Goal: Information Seeking & Learning: Learn about a topic

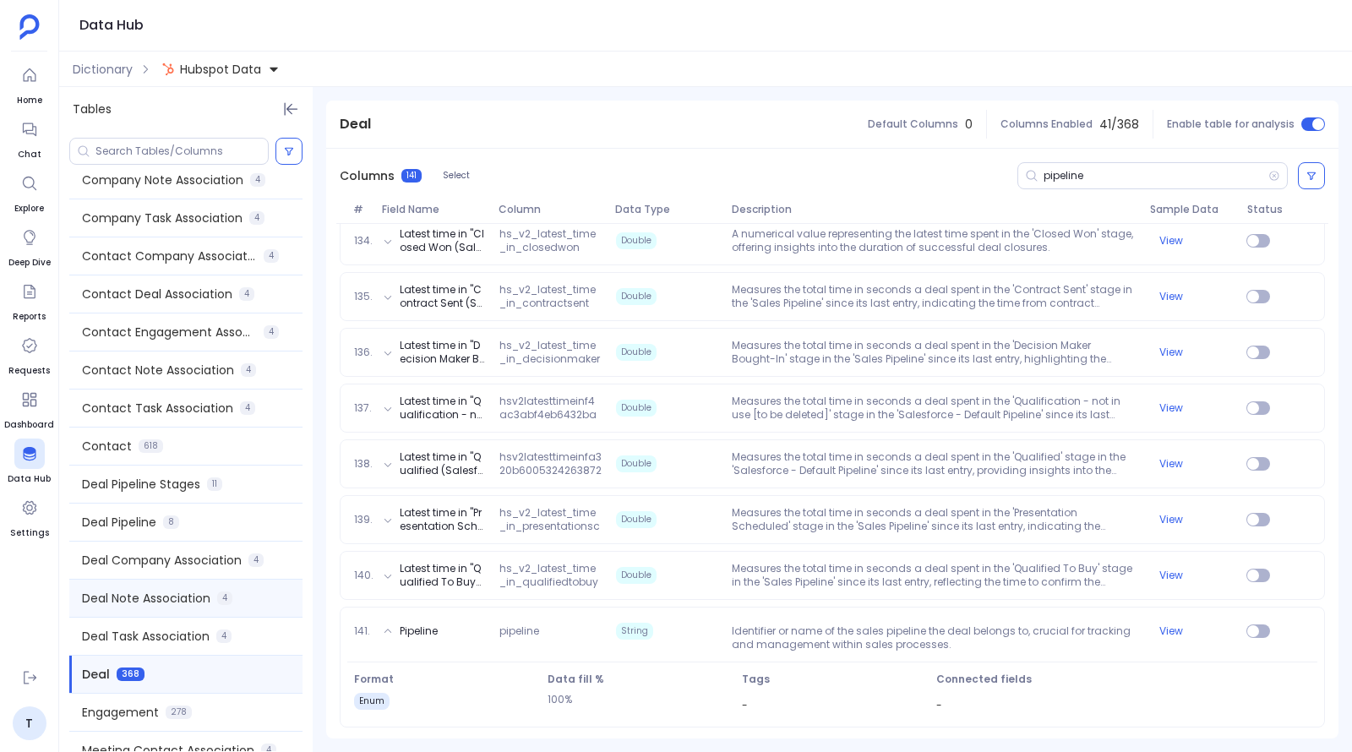
scroll to position [369, 0]
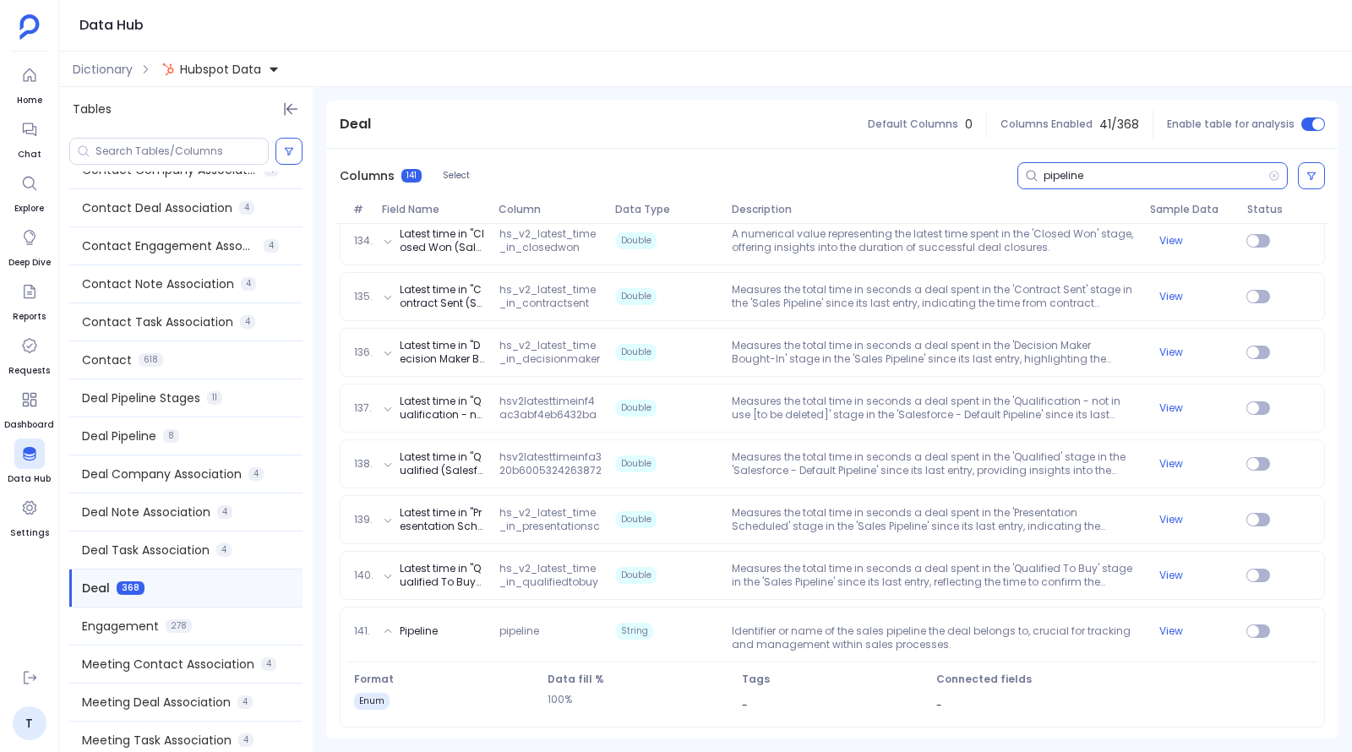
click at [1077, 177] on input "pipeline" at bounding box center [1156, 176] width 225 height 14
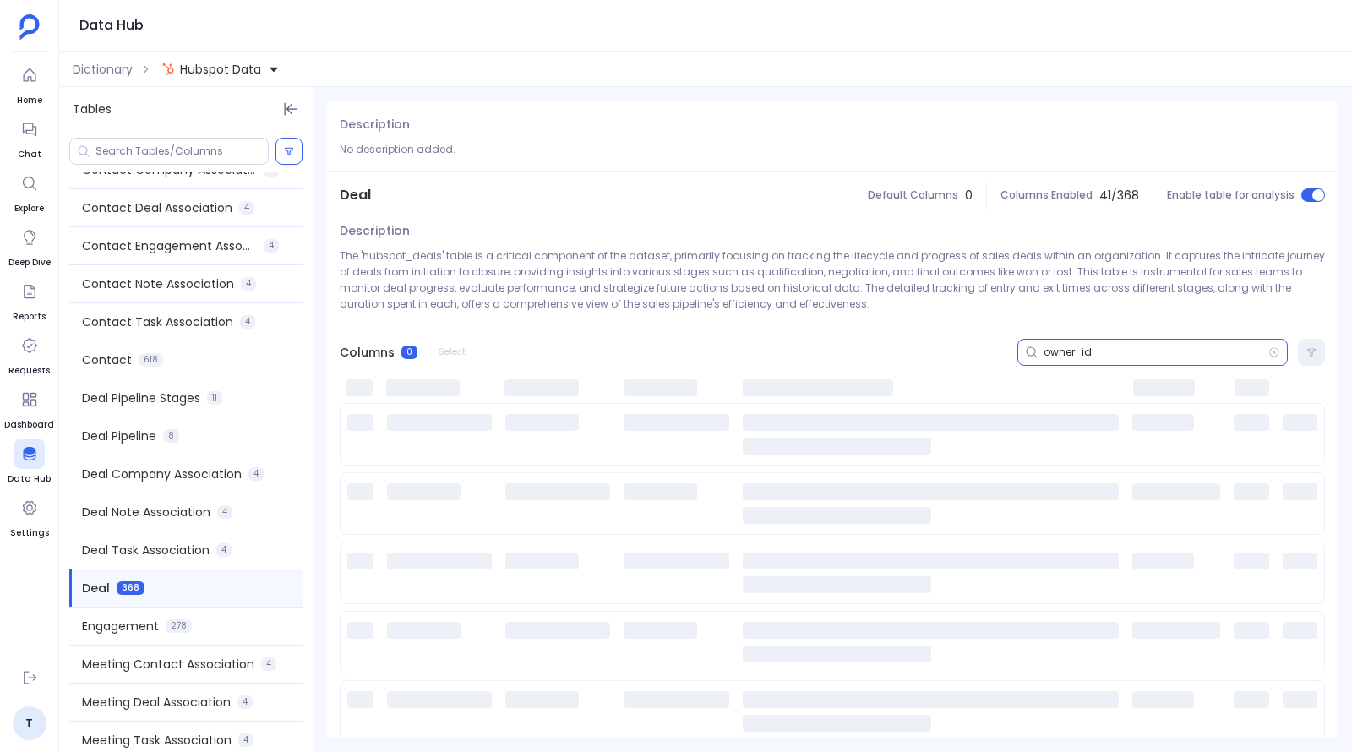
scroll to position [0, 0]
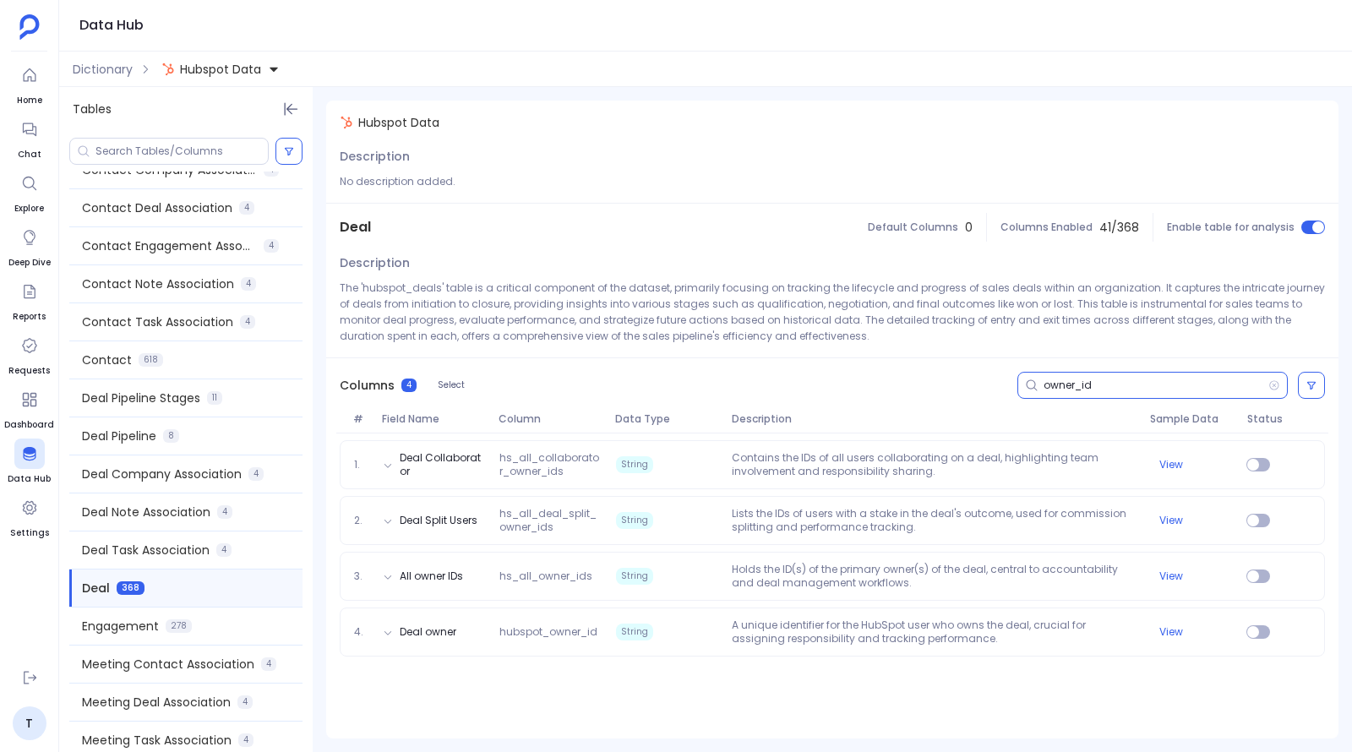
type input "owner_id"
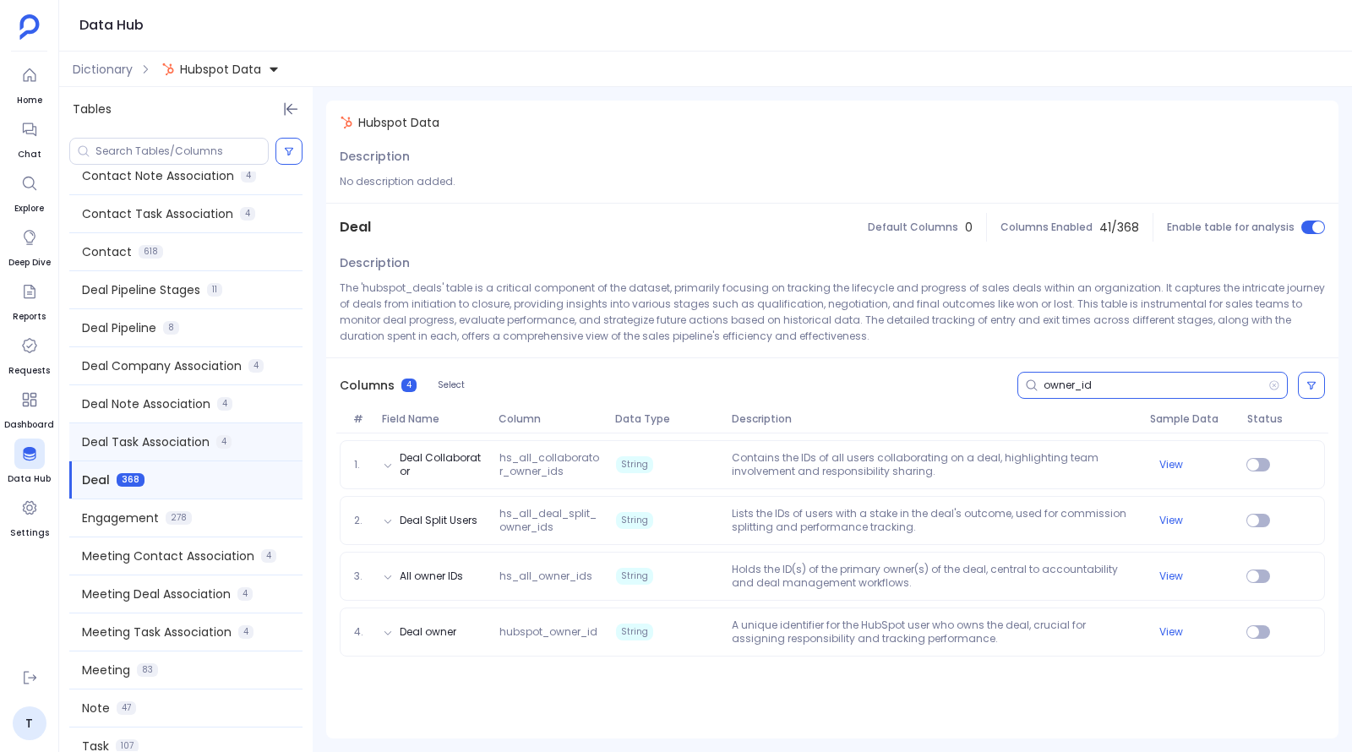
scroll to position [535, 0]
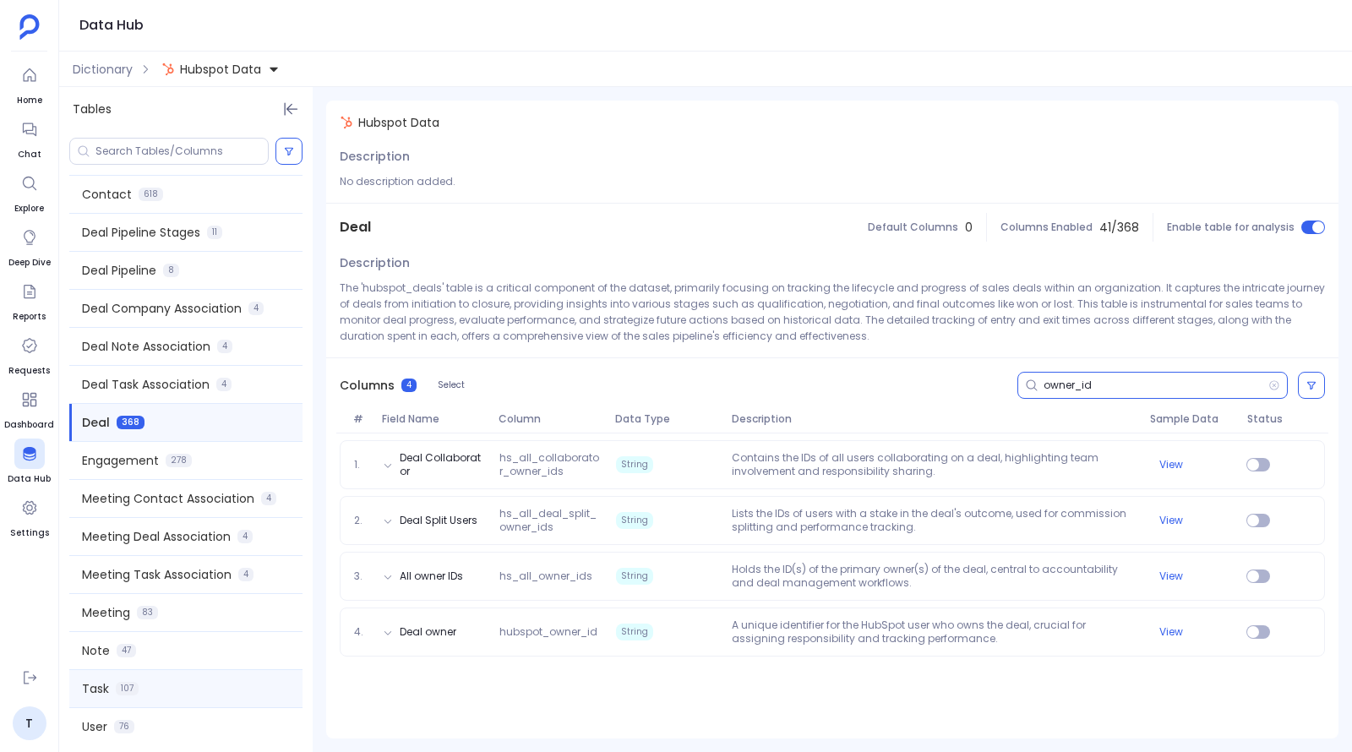
click at [183, 684] on div "Task 107" at bounding box center [185, 688] width 233 height 37
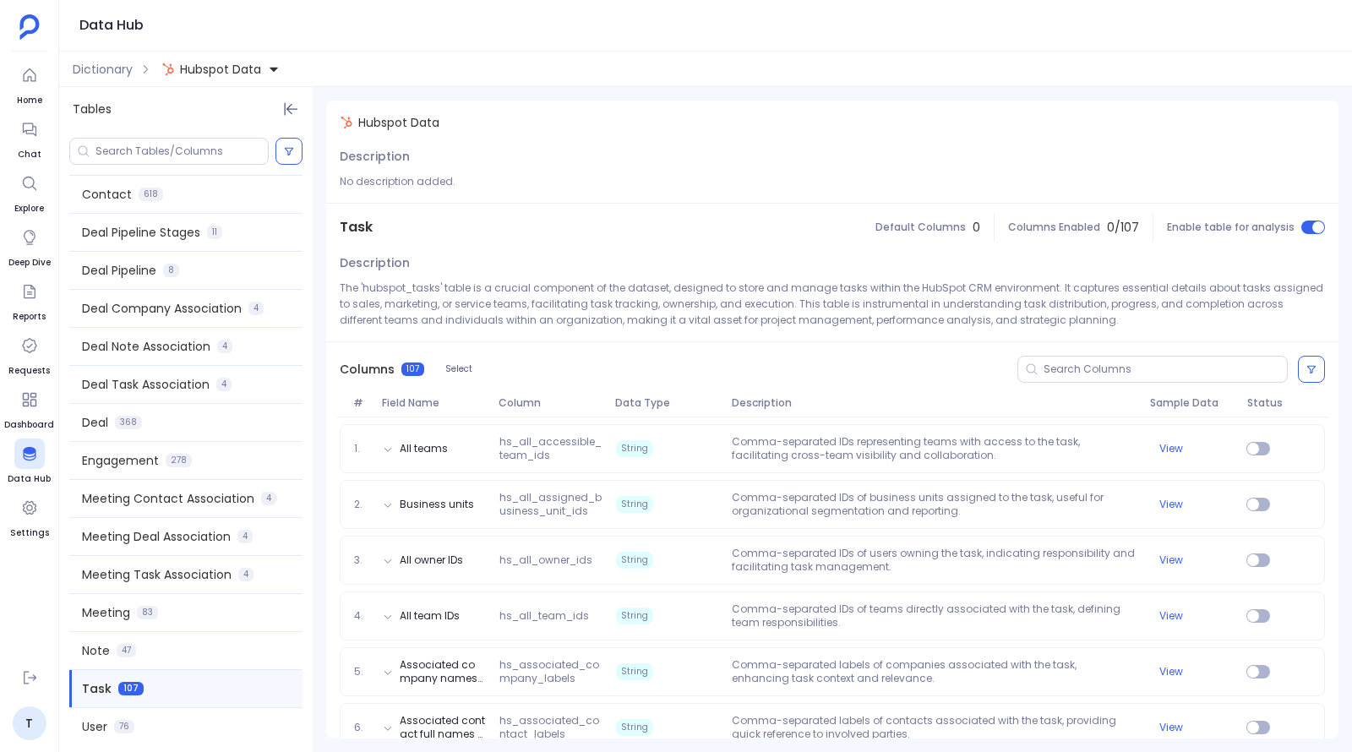
click at [229, 64] on span "Hubspot Data" at bounding box center [220, 69] width 81 height 17
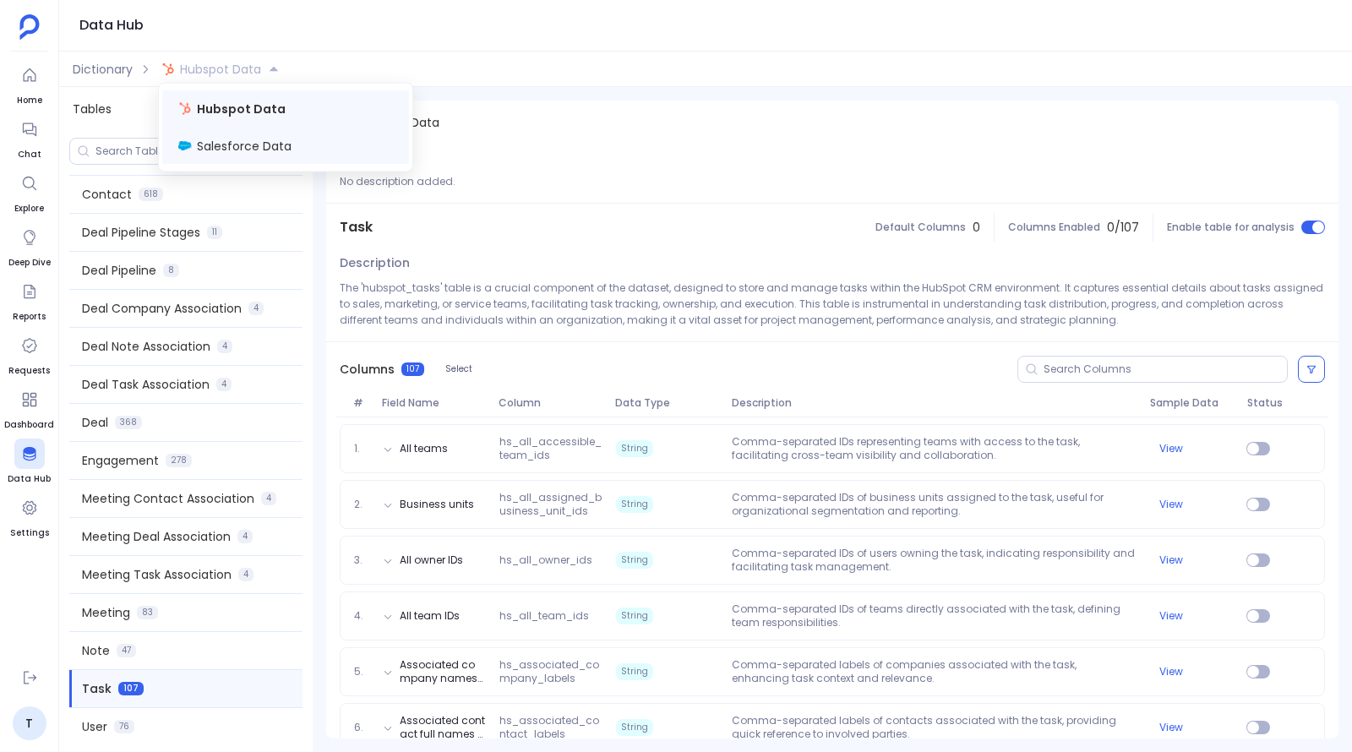
click at [241, 150] on span "Salesforce Data" at bounding box center [244, 146] width 95 height 17
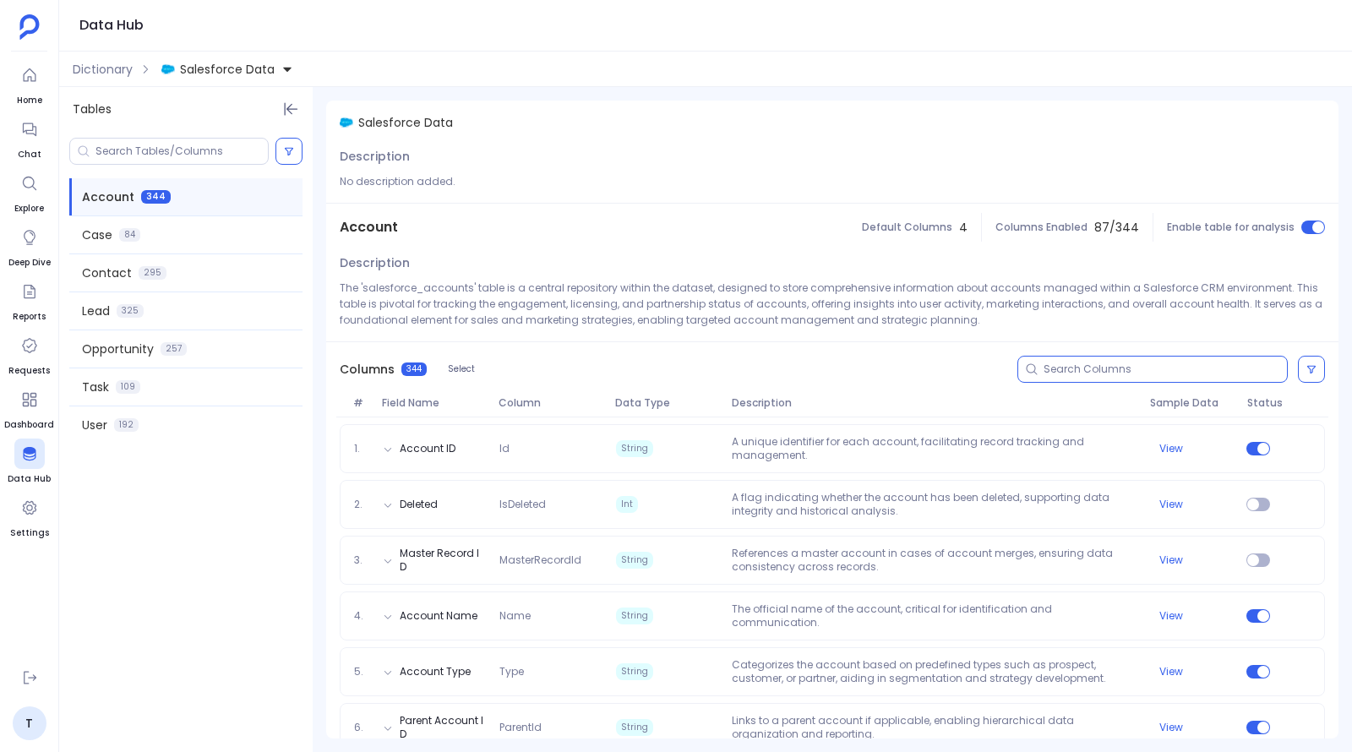
click at [1067, 367] on input at bounding box center [1165, 369] width 243 height 14
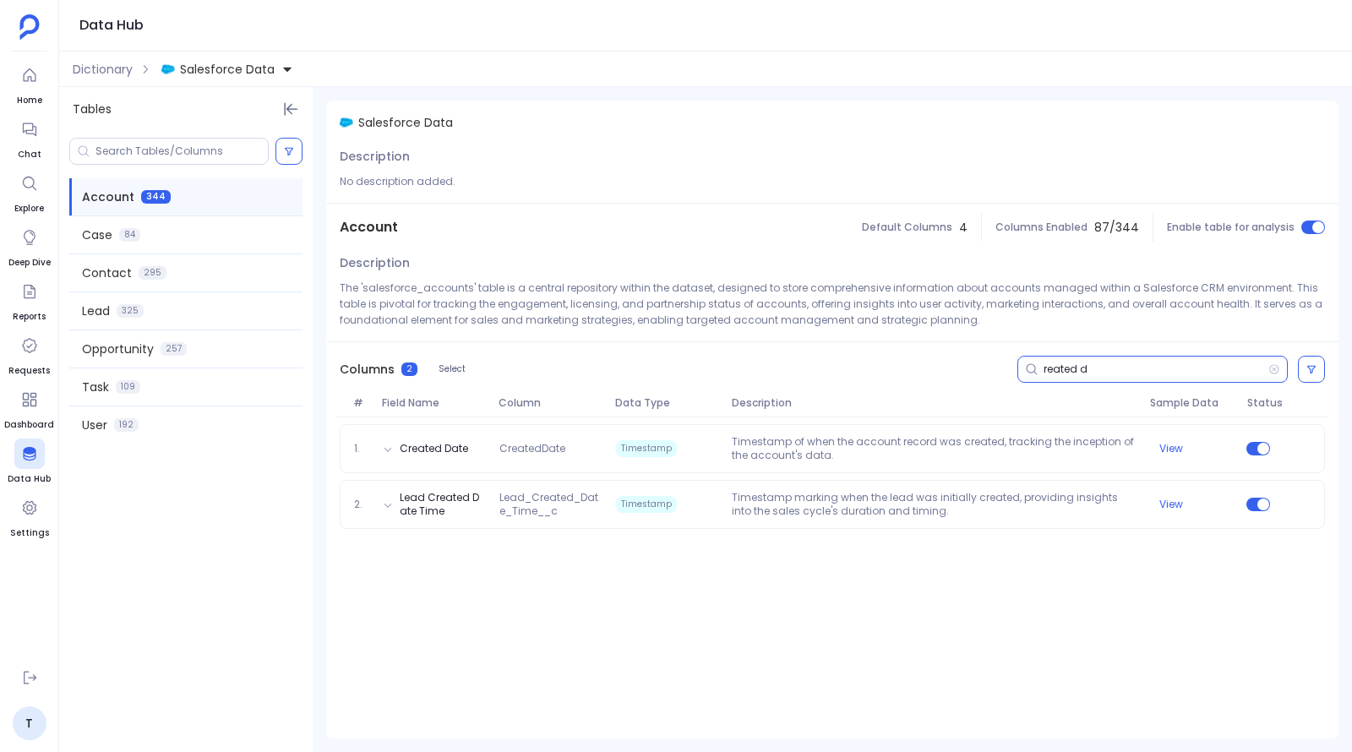
click at [1067, 364] on input "reated d" at bounding box center [1156, 369] width 225 height 14
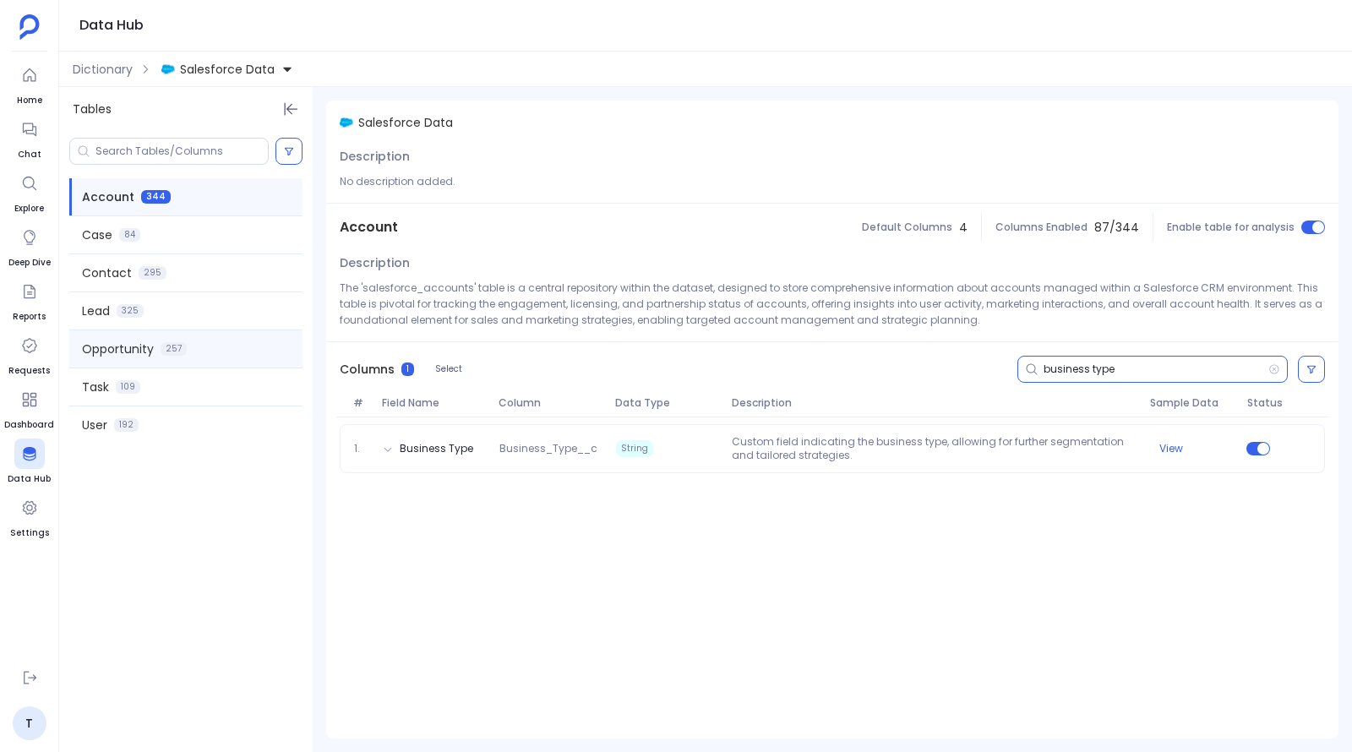
type input "business type"
click at [237, 358] on div "Opportunity 257" at bounding box center [185, 348] width 233 height 37
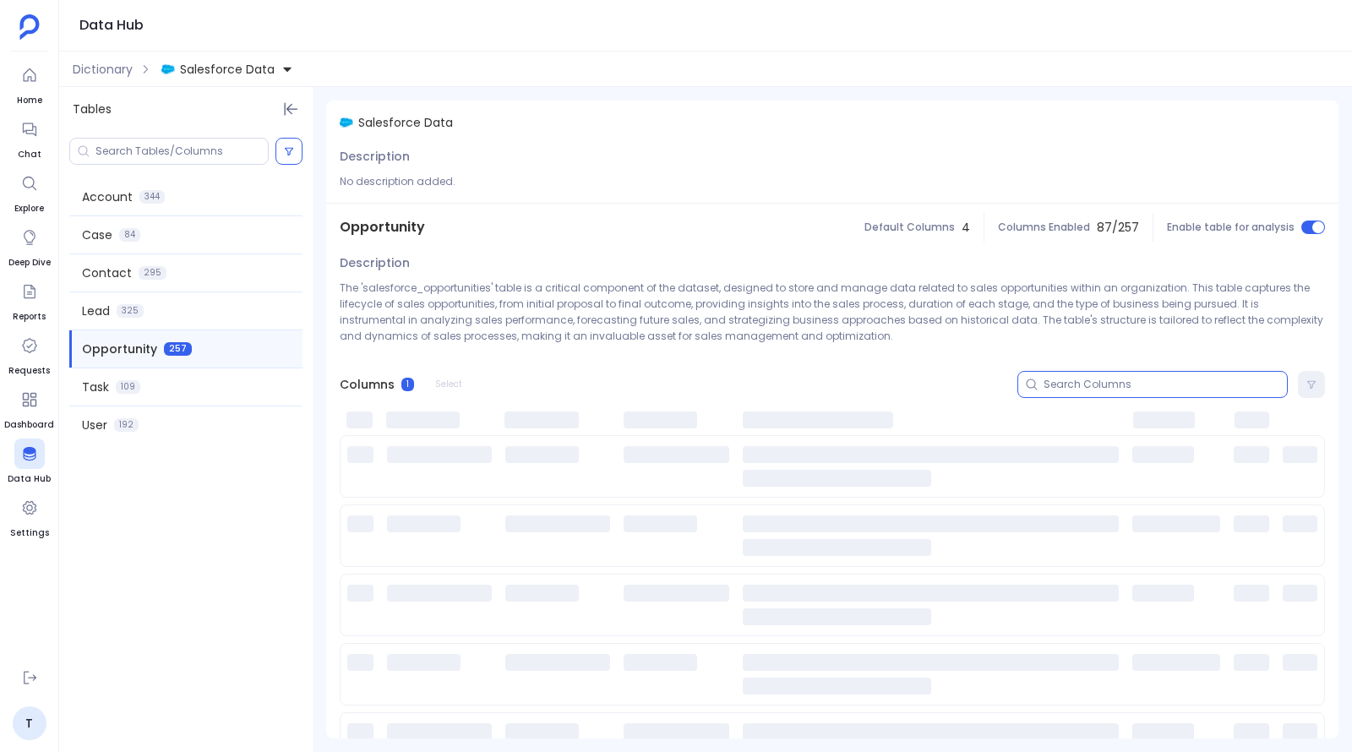
click at [1073, 388] on input at bounding box center [1165, 385] width 243 height 14
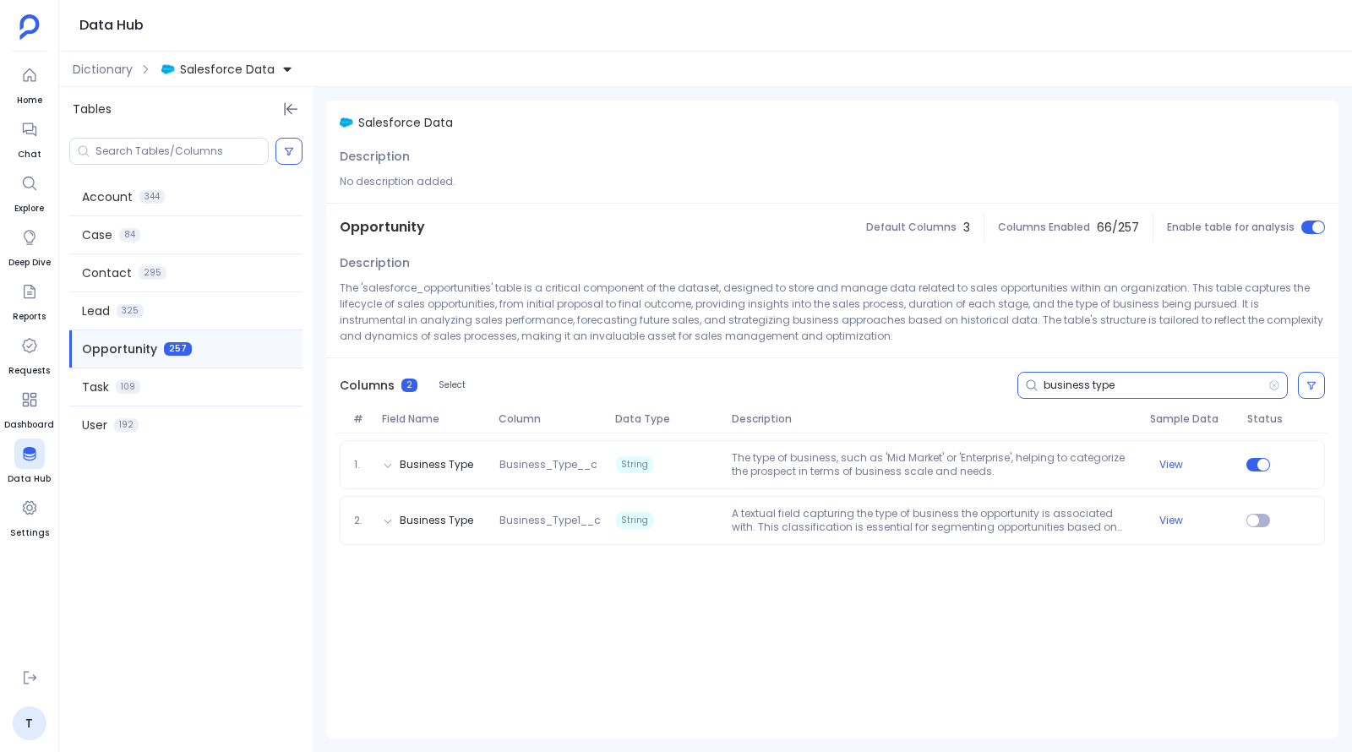
type input "business type"
click at [236, 74] on span "Salesforce Data" at bounding box center [227, 69] width 95 height 17
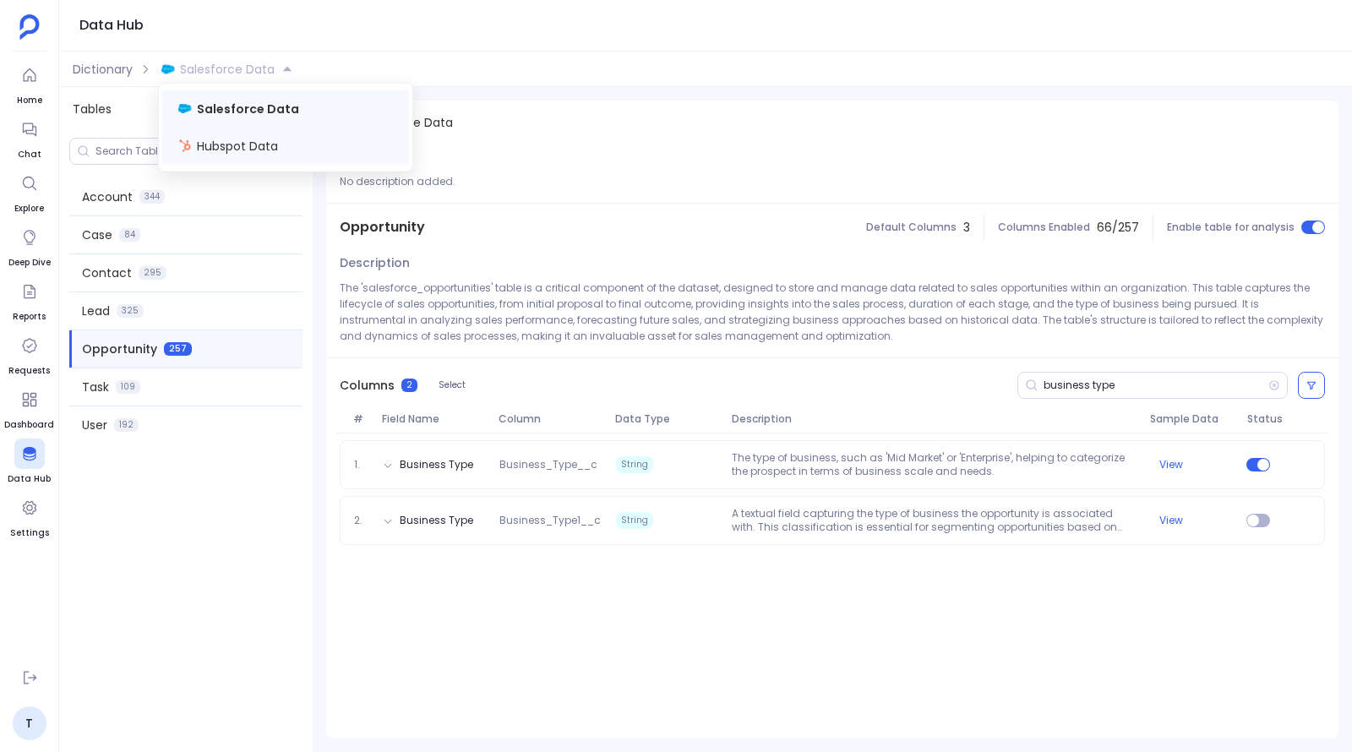
click at [236, 140] on span "Hubspot Data" at bounding box center [237, 146] width 81 height 17
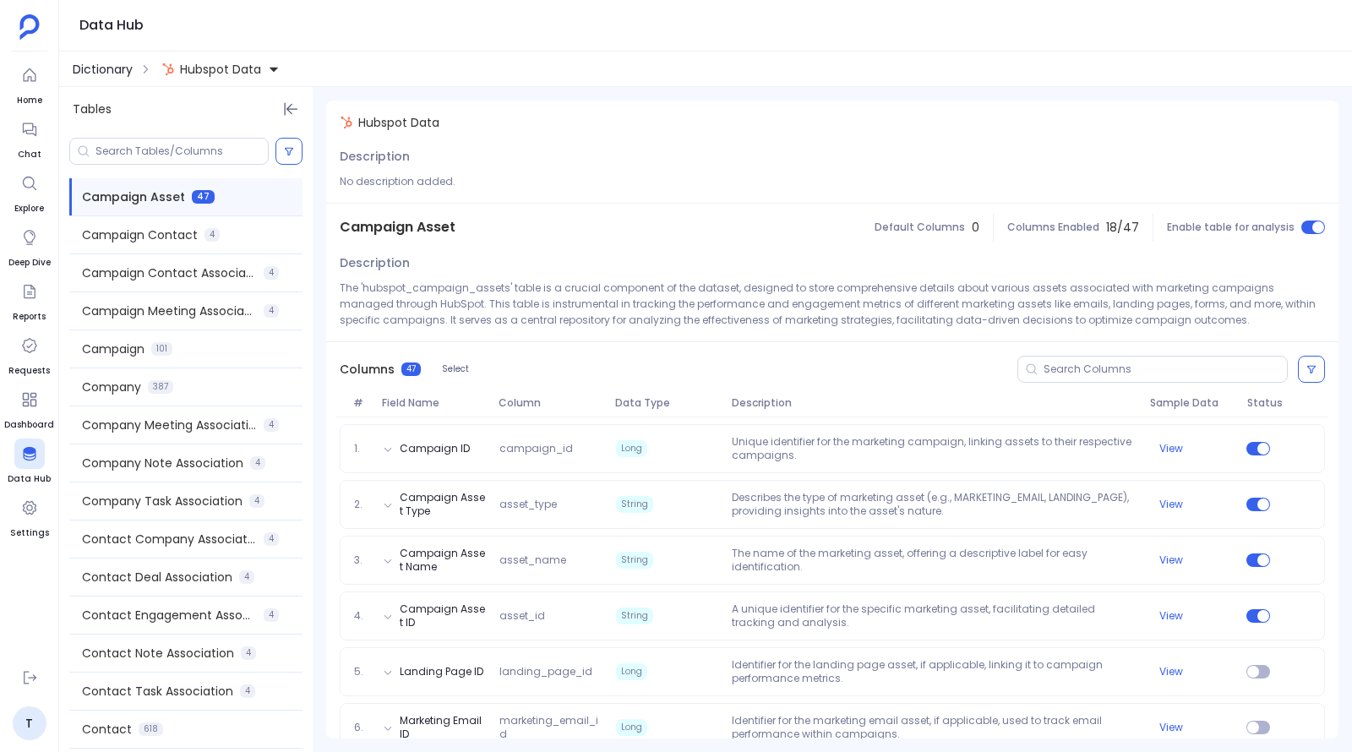
click at [106, 64] on span "Dictionary" at bounding box center [103, 69] width 60 height 17
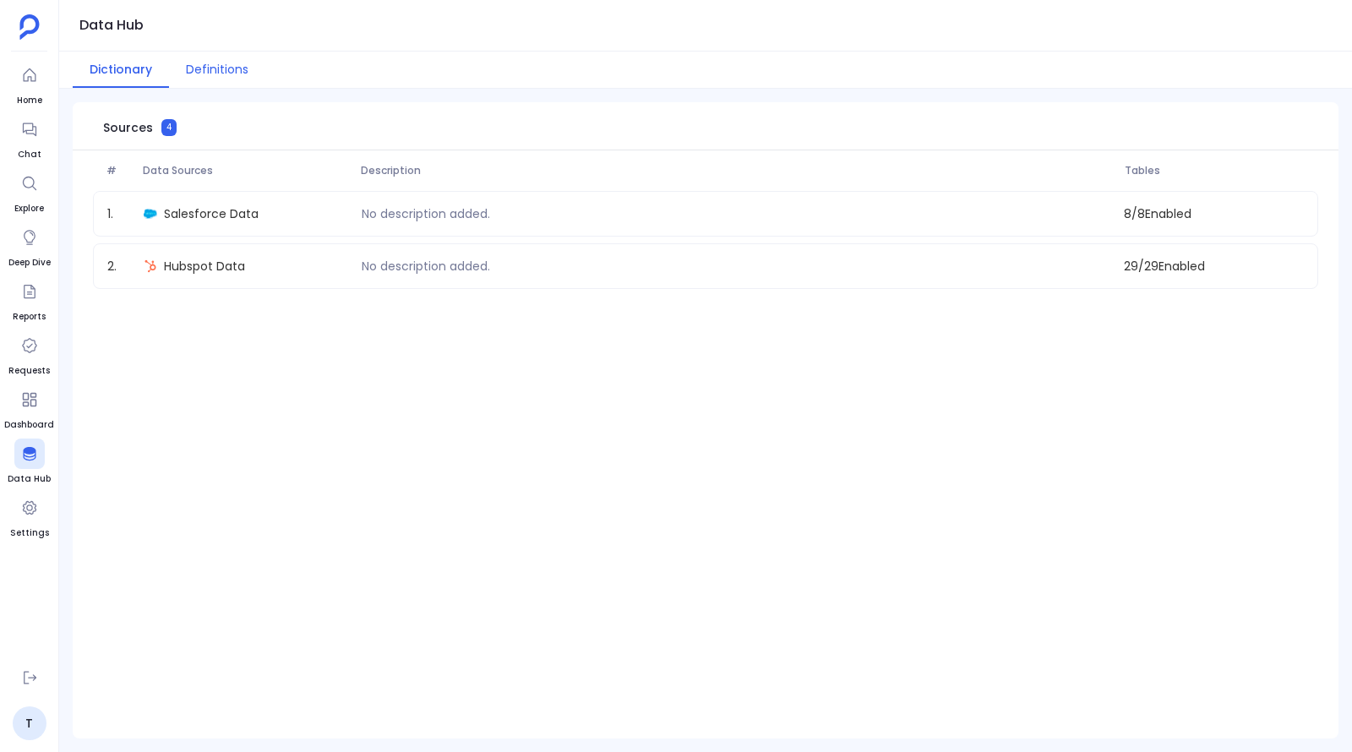
click at [221, 68] on button "Definitions" at bounding box center [217, 70] width 96 height 36
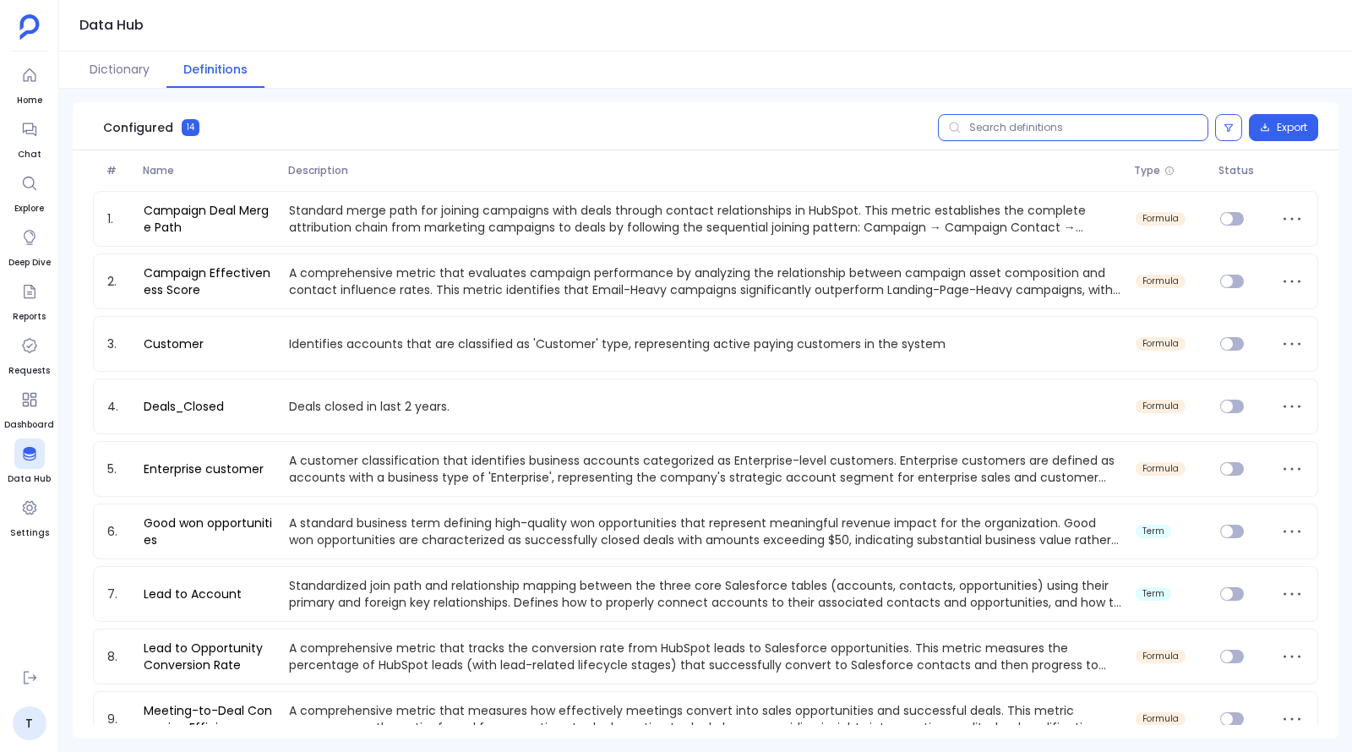
click at [976, 128] on input "text" at bounding box center [1073, 127] width 270 height 27
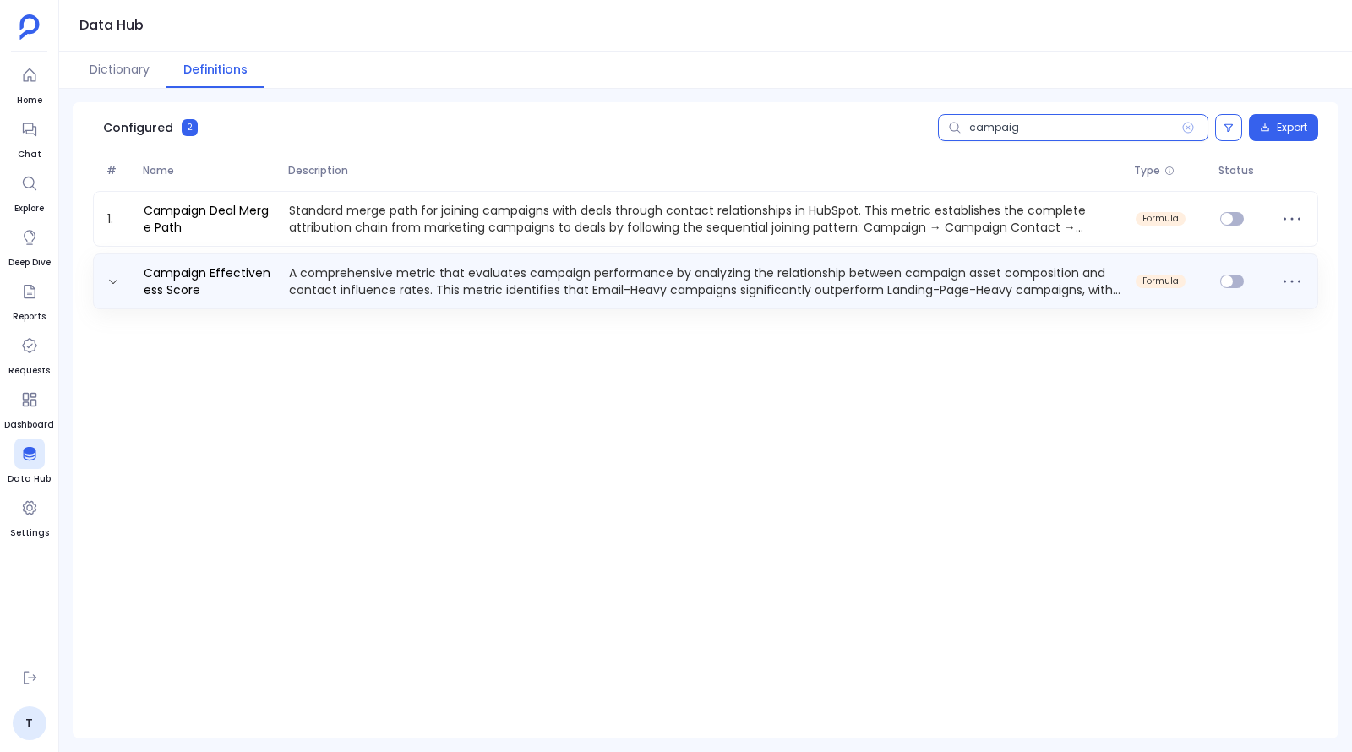
type input "campaig"
click at [637, 284] on p "A comprehensive metric that evaluates campaign performance by analyzing the rel…" at bounding box center [705, 281] width 847 height 34
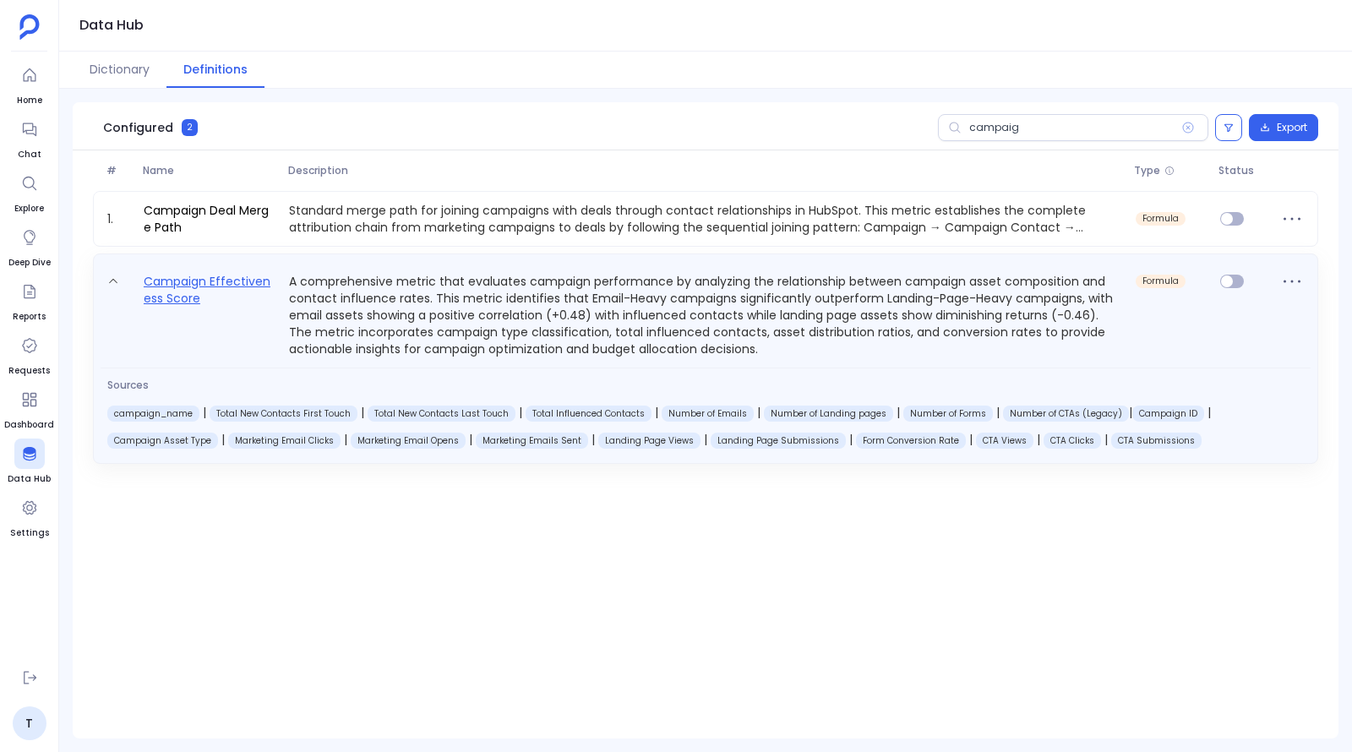
click at [211, 297] on link "Campaign Effectiveness Score" at bounding box center [209, 314] width 145 height 86
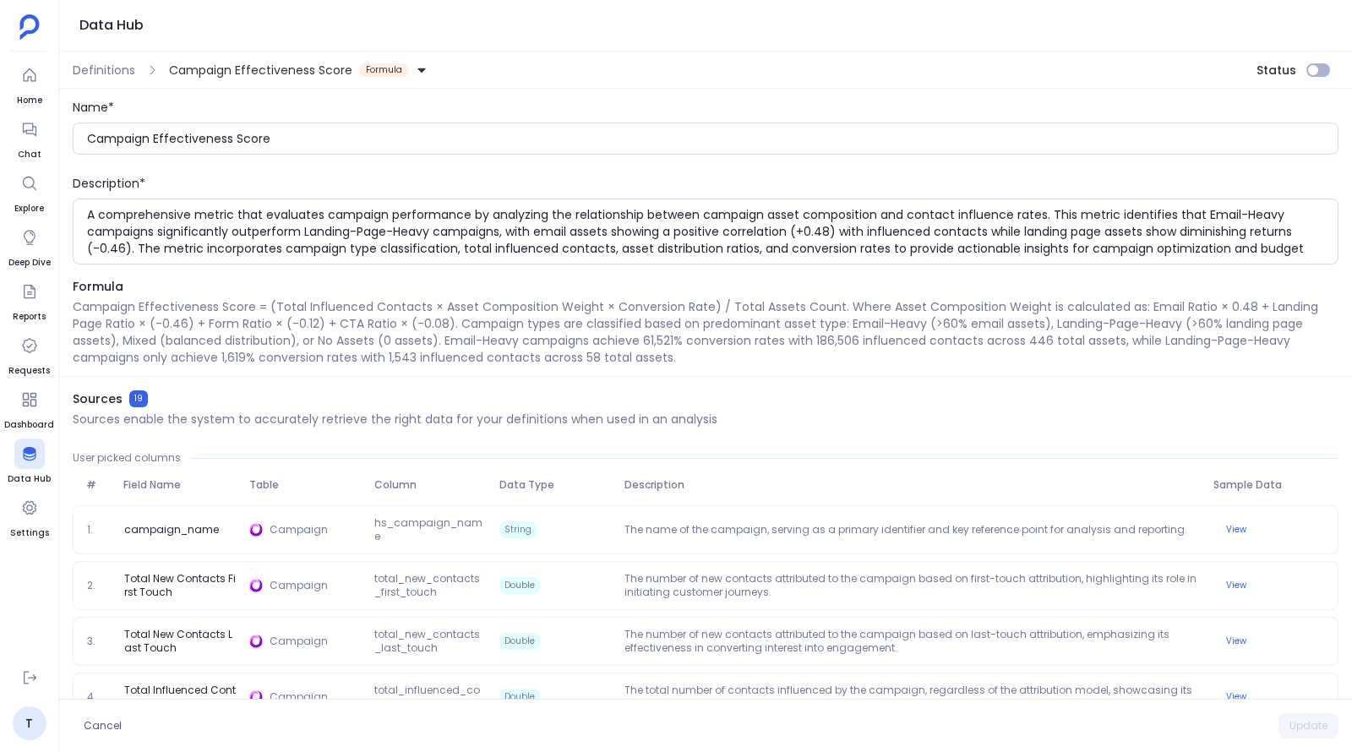
scroll to position [61, 0]
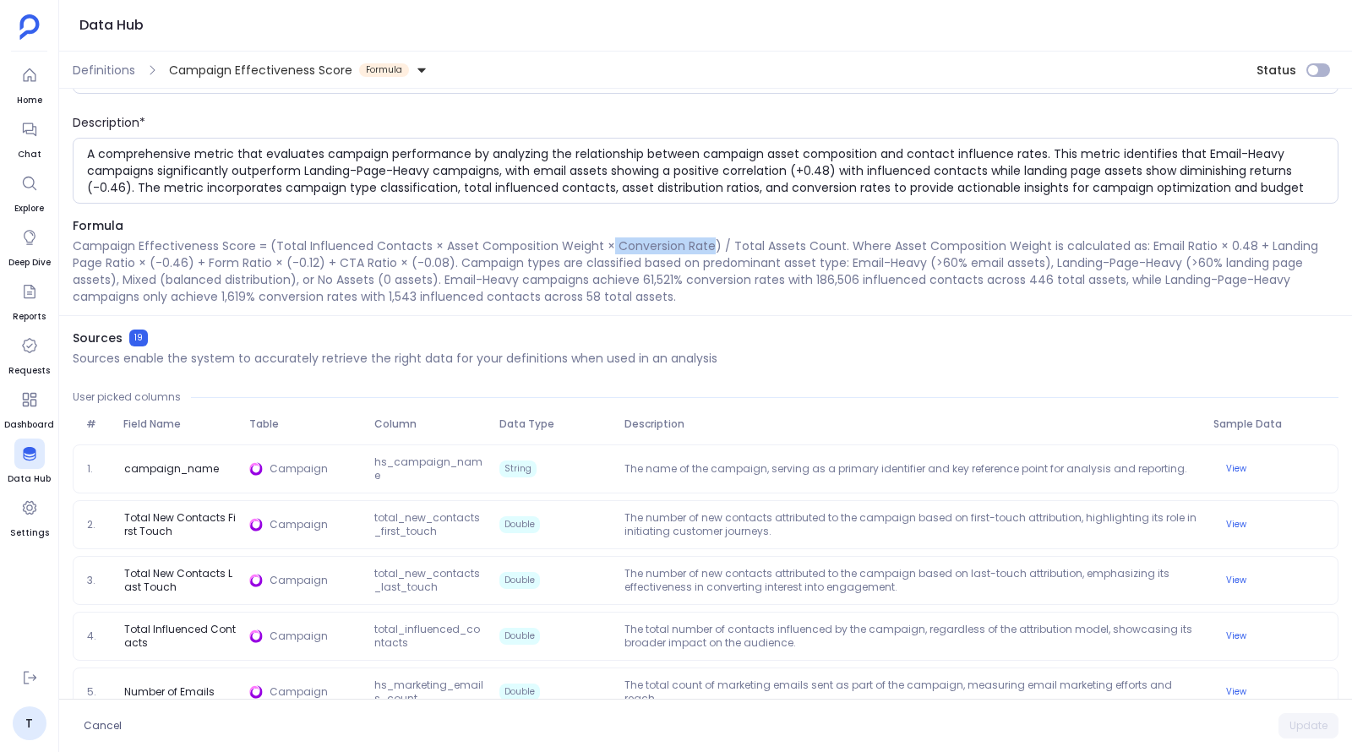
drag, startPoint x: 607, startPoint y: 238, endPoint x: 704, endPoint y: 239, distance: 97.2
click at [704, 239] on p "Campaign Effectiveness Score = (Total Influenced Contacts × Asset Composition W…" at bounding box center [706, 271] width 1266 height 68
drag, startPoint x: 704, startPoint y: 240, endPoint x: 611, endPoint y: 238, distance: 93.0
click at [611, 238] on p "Campaign Effectiveness Score = (Total Influenced Contacts × Asset Composition W…" at bounding box center [706, 271] width 1266 height 68
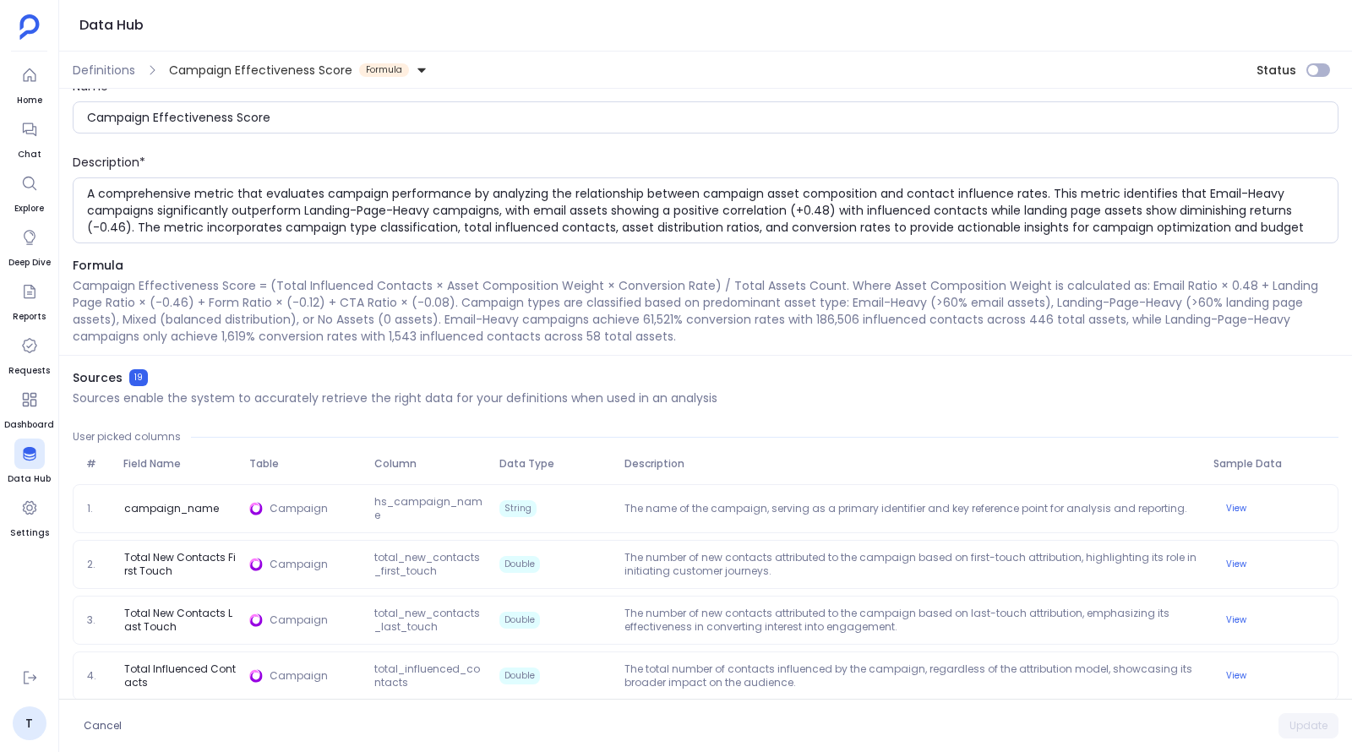
scroll to position [0, 0]
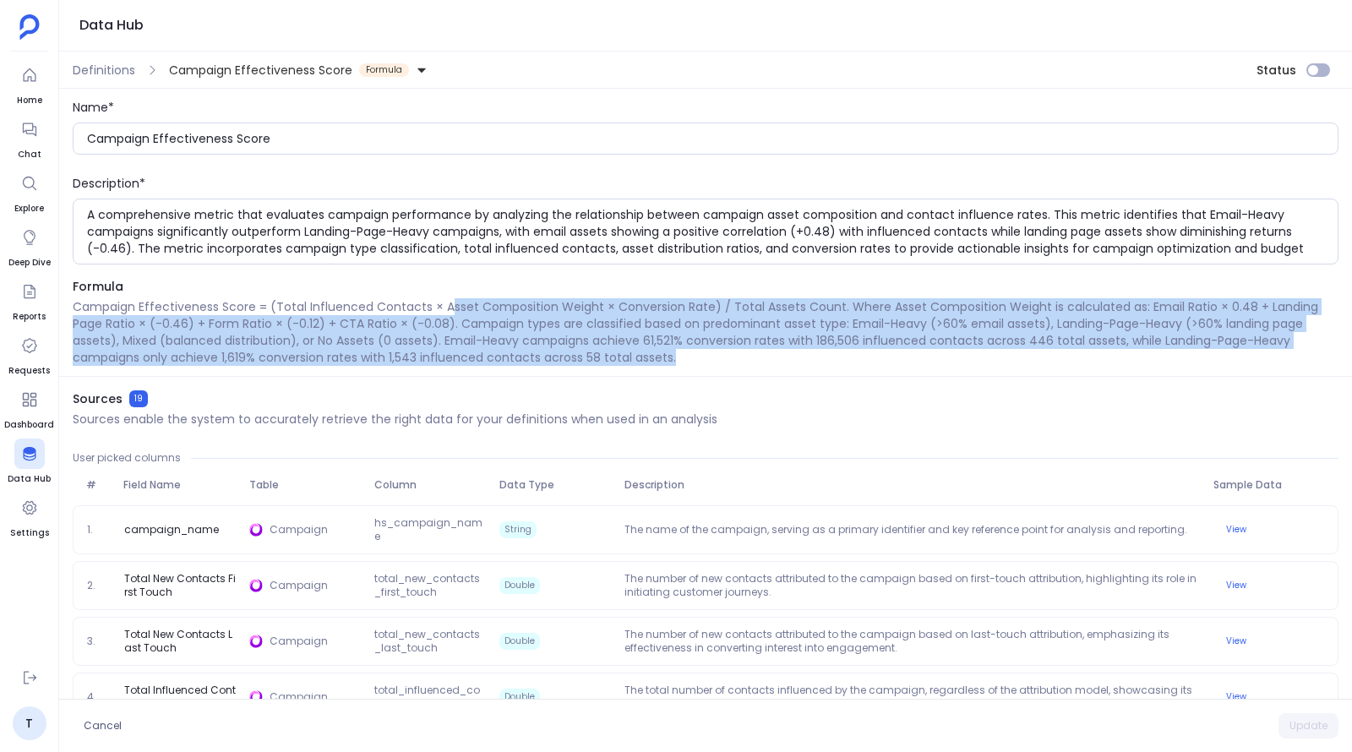
drag, startPoint x: 685, startPoint y: 363, endPoint x: 444, endPoint y: 304, distance: 248.0
click at [444, 304] on p "Campaign Effectiveness Score = (Total Influenced Contacts × Asset Composition W…" at bounding box center [706, 332] width 1266 height 68
drag, startPoint x: 73, startPoint y: 303, endPoint x: 702, endPoint y: 362, distance: 632.3
click at [702, 362] on p "Campaign Effectiveness Score = (Total Influenced Contacts × Asset Composition W…" at bounding box center [706, 332] width 1266 height 68
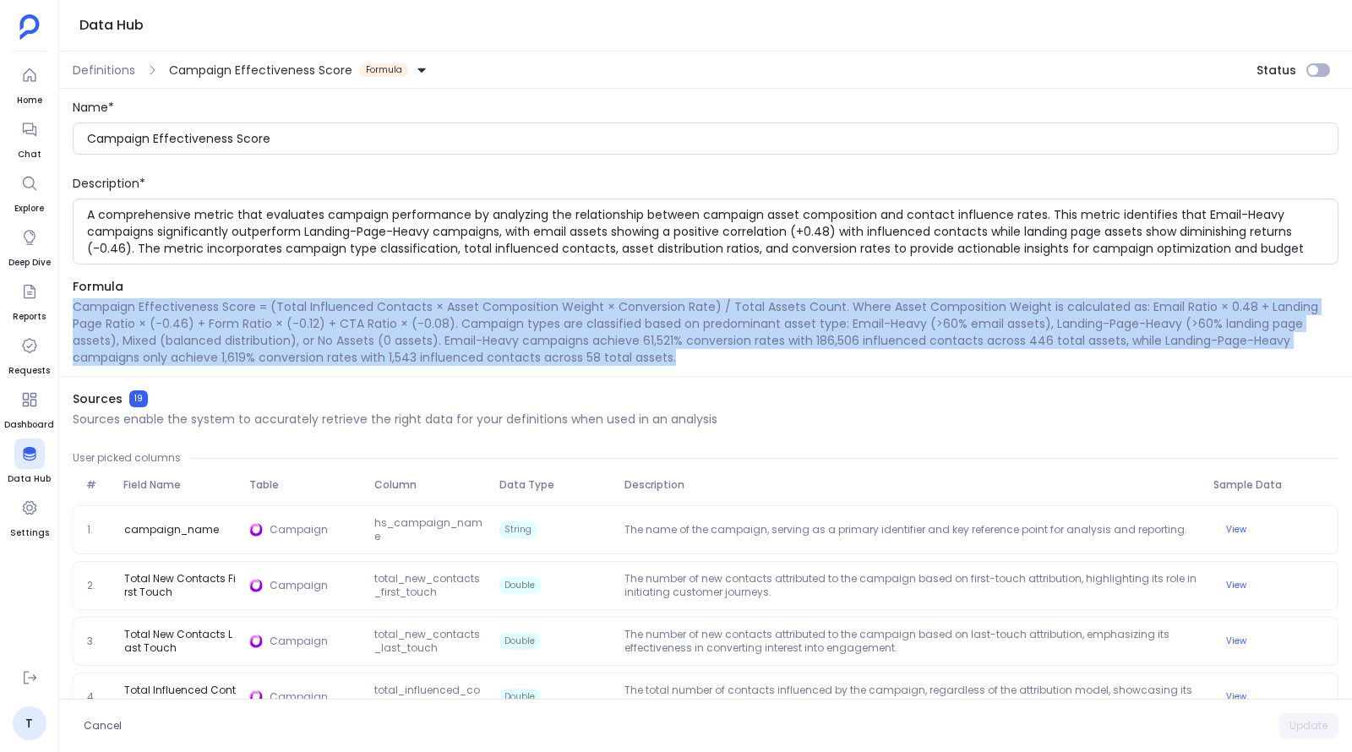
click at [688, 356] on p "Campaign Effectiveness Score = (Total Influenced Contacts × Asset Composition W…" at bounding box center [706, 332] width 1266 height 68
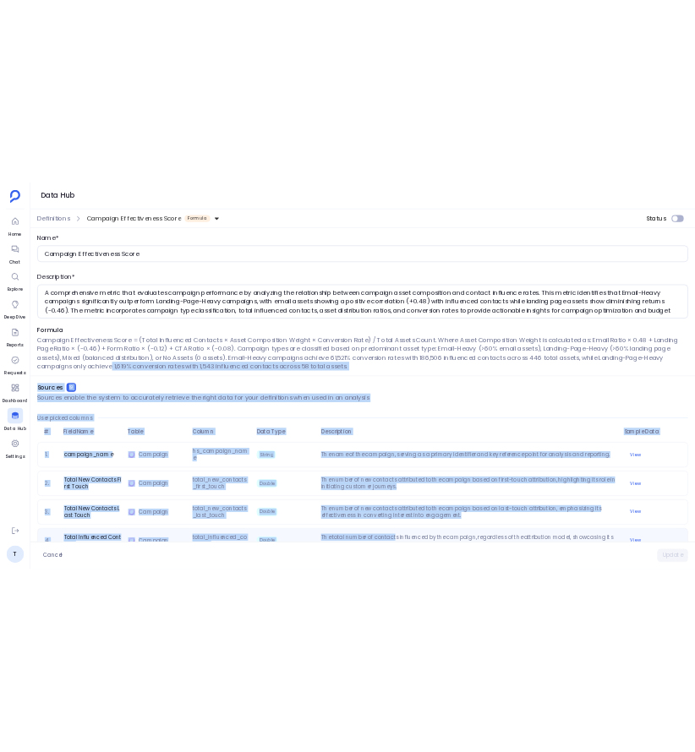
scroll to position [45, 0]
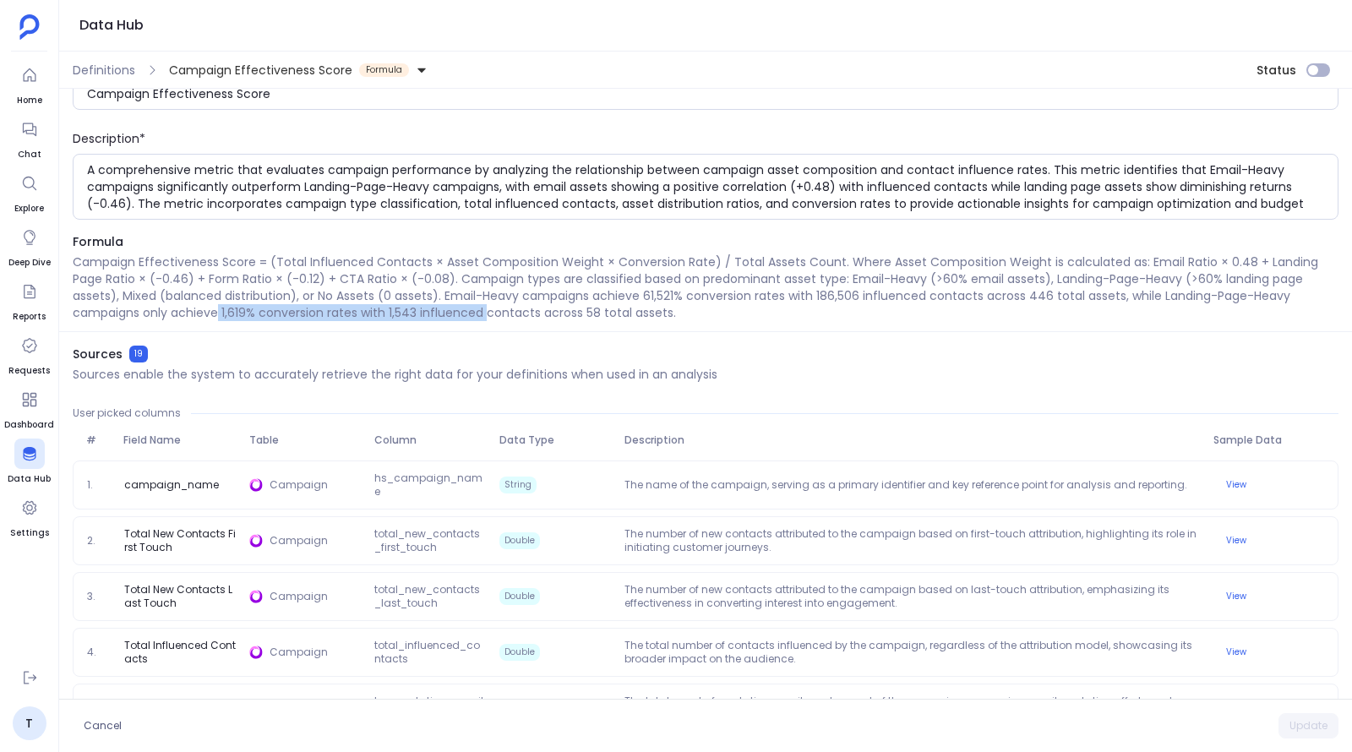
drag, startPoint x: 208, startPoint y: 99, endPoint x: 483, endPoint y: 308, distance: 346.1
click at [483, 308] on p "Campaign Effectiveness Score = (Total Influenced Contacts × Asset Composition W…" at bounding box center [706, 287] width 1266 height 68
copy p "1,619% conversion rates with 1,543 influenced"
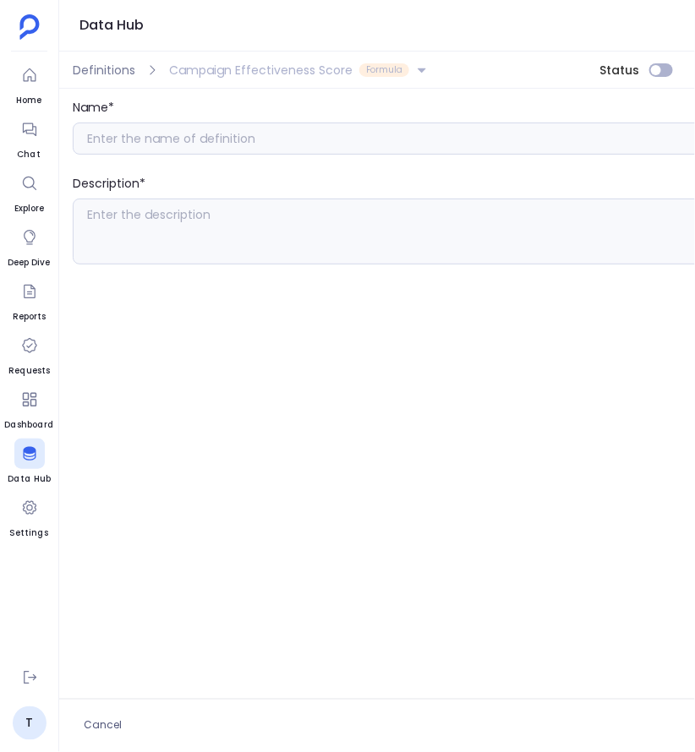
type input "Campaign Effectiveness Score"
type textarea "A comprehensive metric that evaluates campaign performance by analyzing the rel…"
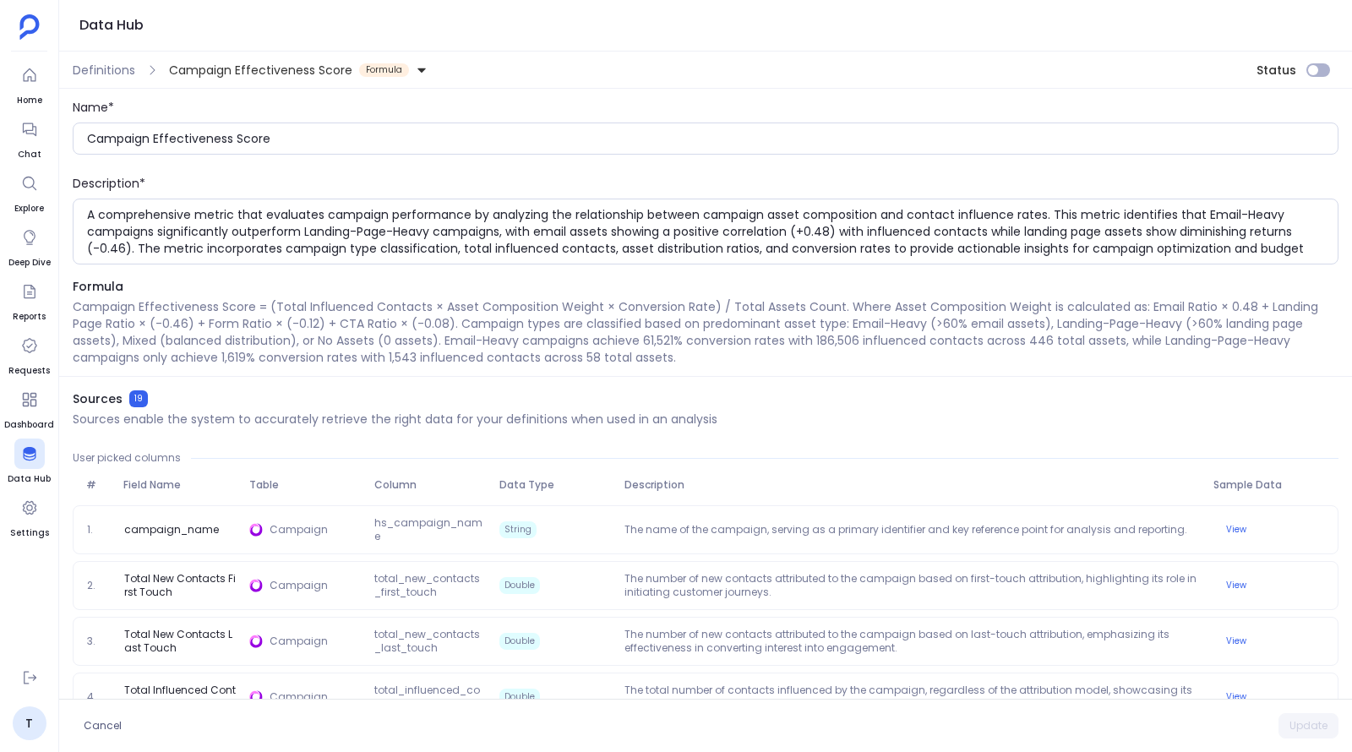
click at [417, 68] on icon at bounding box center [421, 70] width 8 height 4
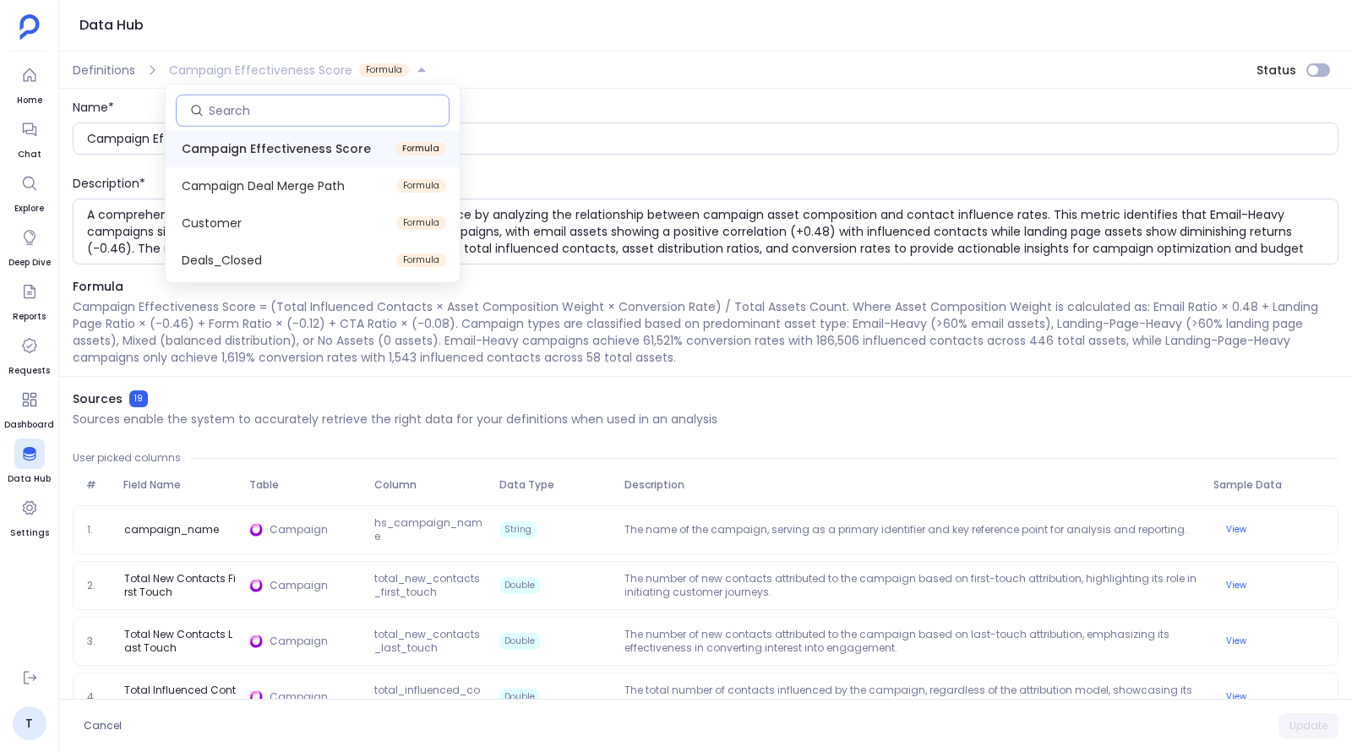
click at [349, 108] on input at bounding box center [329, 110] width 240 height 17
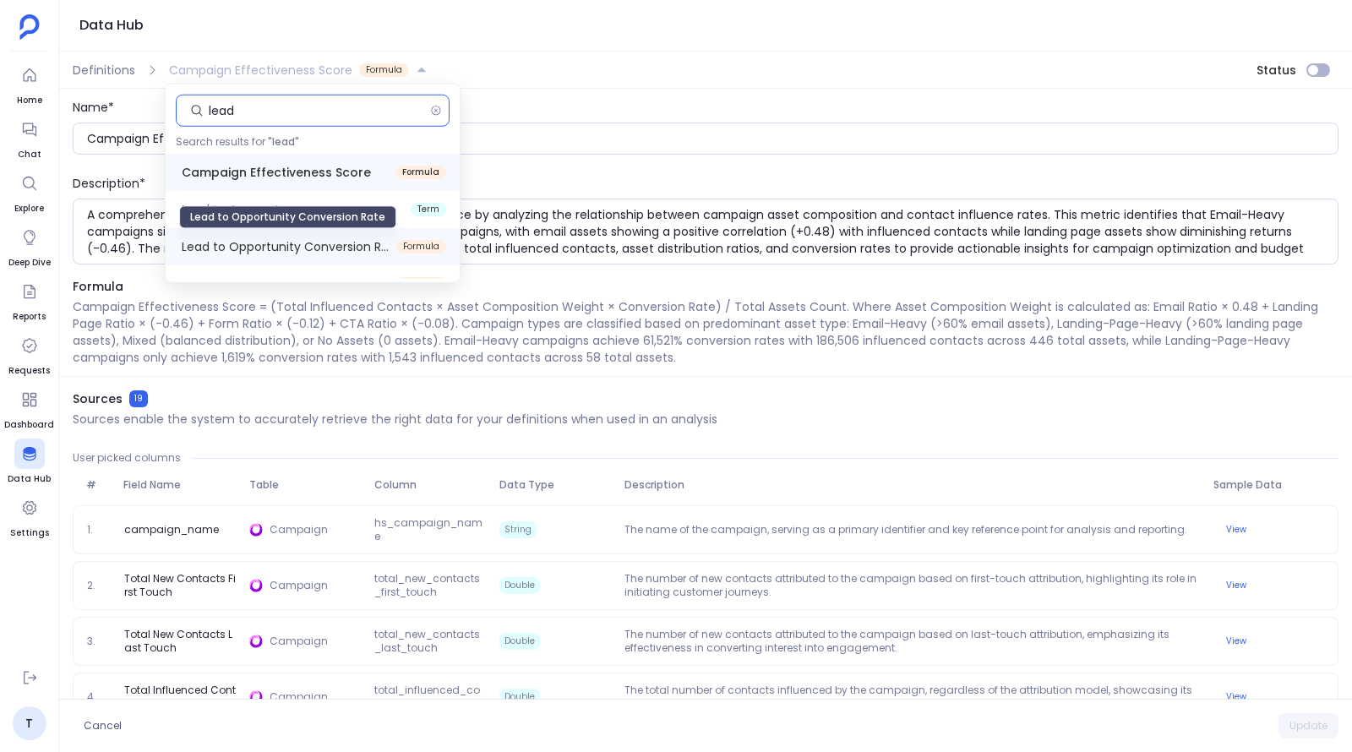
type input "lead"
click at [345, 243] on span "Lead to Opportunity Conversion Rate" at bounding box center [286, 246] width 208 height 17
type input "Lead to Opportunity Conversion Rate"
type textarea "A comprehensive metric that tracks the conversion rate from HubSpot leads to Sa…"
